Goal: Information Seeking & Learning: Check status

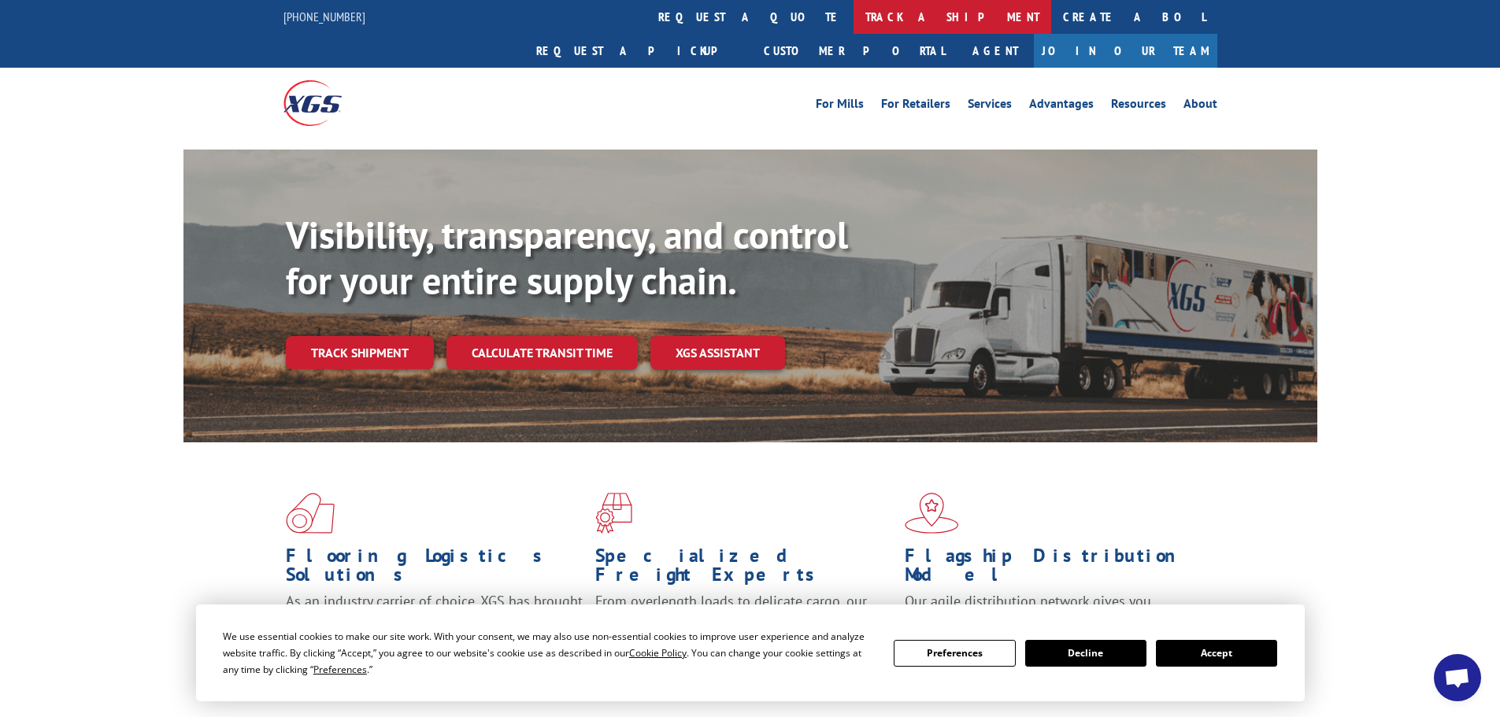
click at [853, 18] on link "track a shipment" at bounding box center [952, 17] width 198 height 34
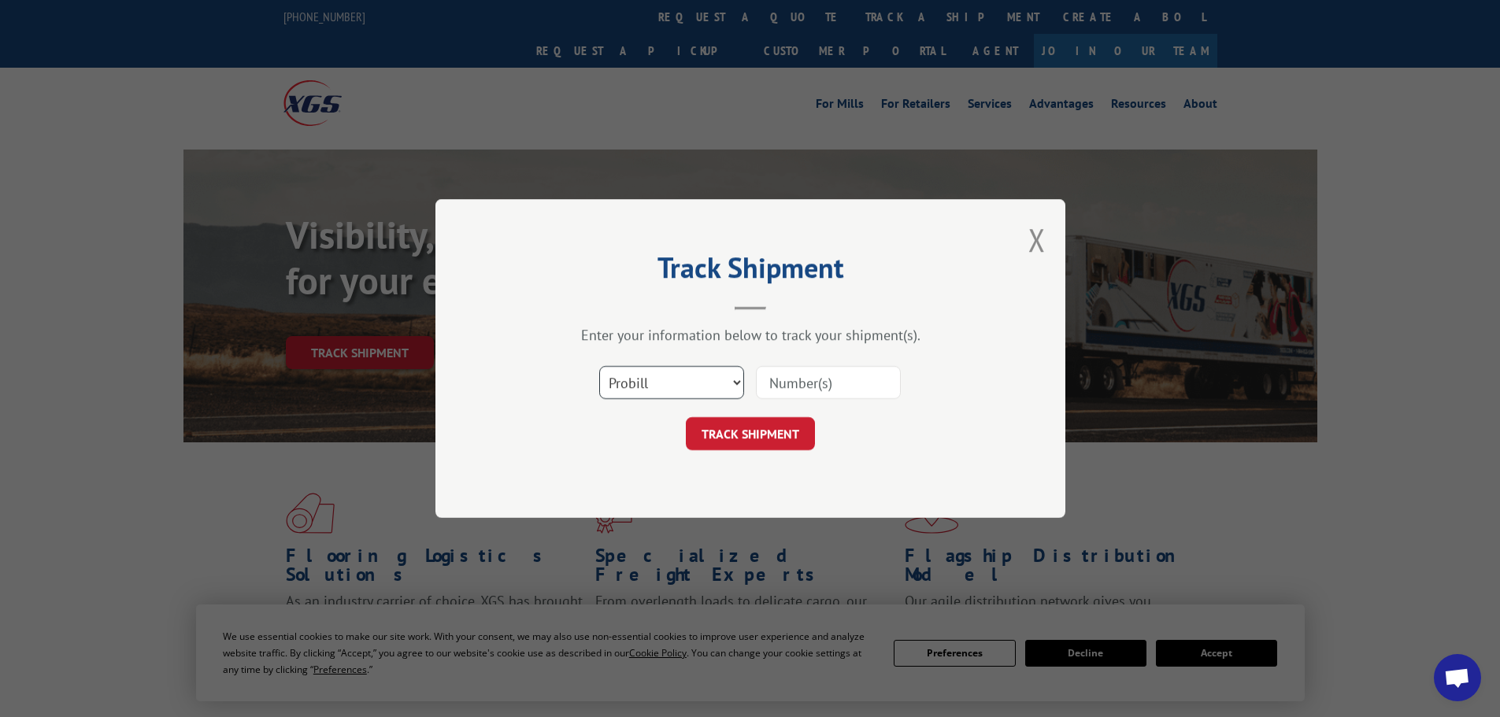
click at [616, 385] on select "Select category... Probill BOL PO" at bounding box center [671, 382] width 145 height 33
select select "bol"
click at [599, 366] on select "Select category... Probill BOL PO" at bounding box center [671, 382] width 145 height 33
click at [777, 379] on input at bounding box center [828, 382] width 145 height 33
paste input "479883"
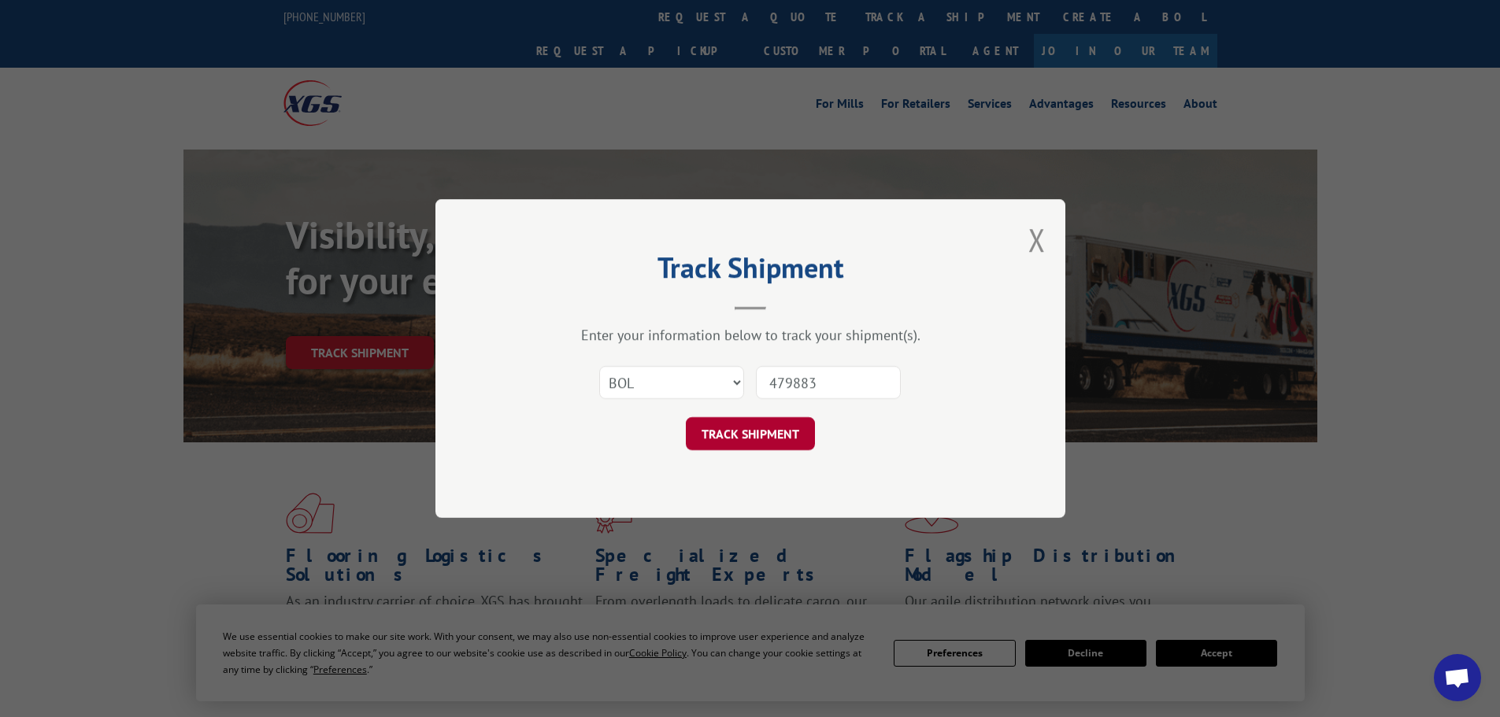
type input "479883"
click at [775, 429] on button "TRACK SHIPMENT" at bounding box center [750, 433] width 129 height 33
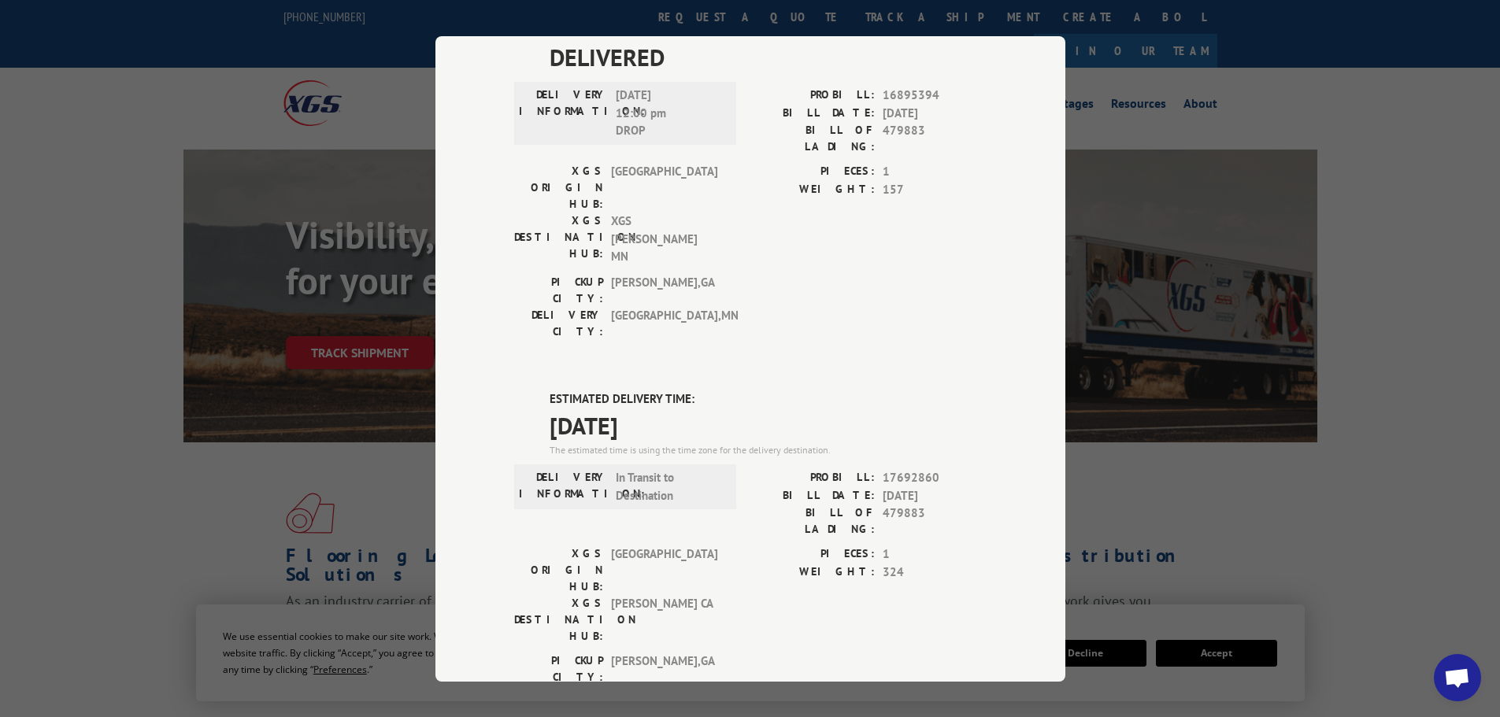
scroll to position [472, 0]
